Goal: Information Seeking & Learning: Check status

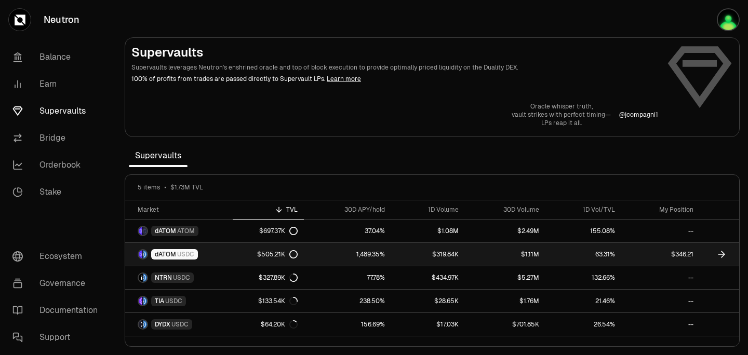
click at [668, 254] on link "$346.21" at bounding box center [660, 254] width 78 height 23
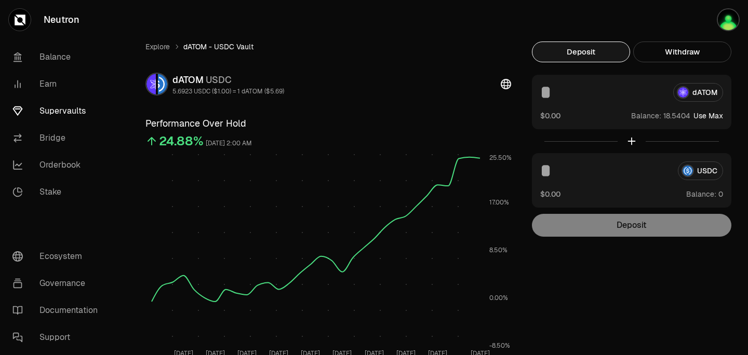
click at [54, 117] on link "Supervaults" at bounding box center [58, 111] width 108 height 27
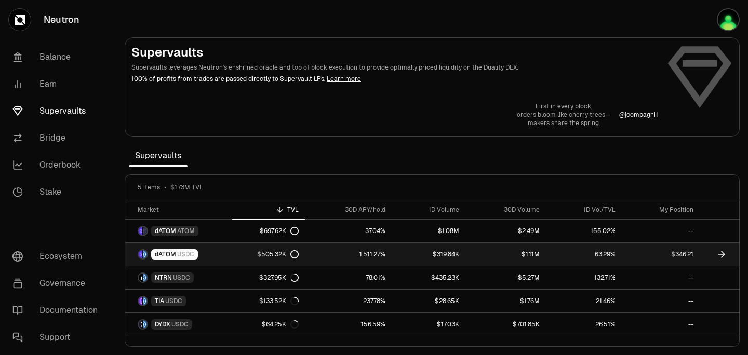
click at [638, 251] on link "$346.21" at bounding box center [661, 254] width 78 height 23
